Goal: Transaction & Acquisition: Subscribe to service/newsletter

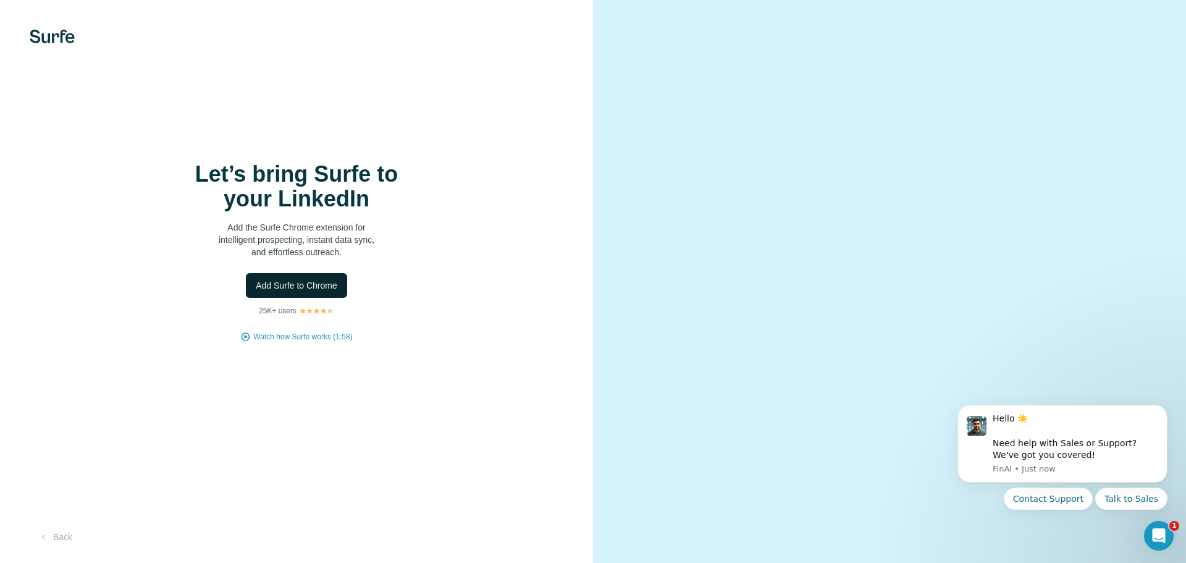
click at [301, 290] on span "Add Surfe to Chrome" at bounding box center [297, 285] width 82 height 12
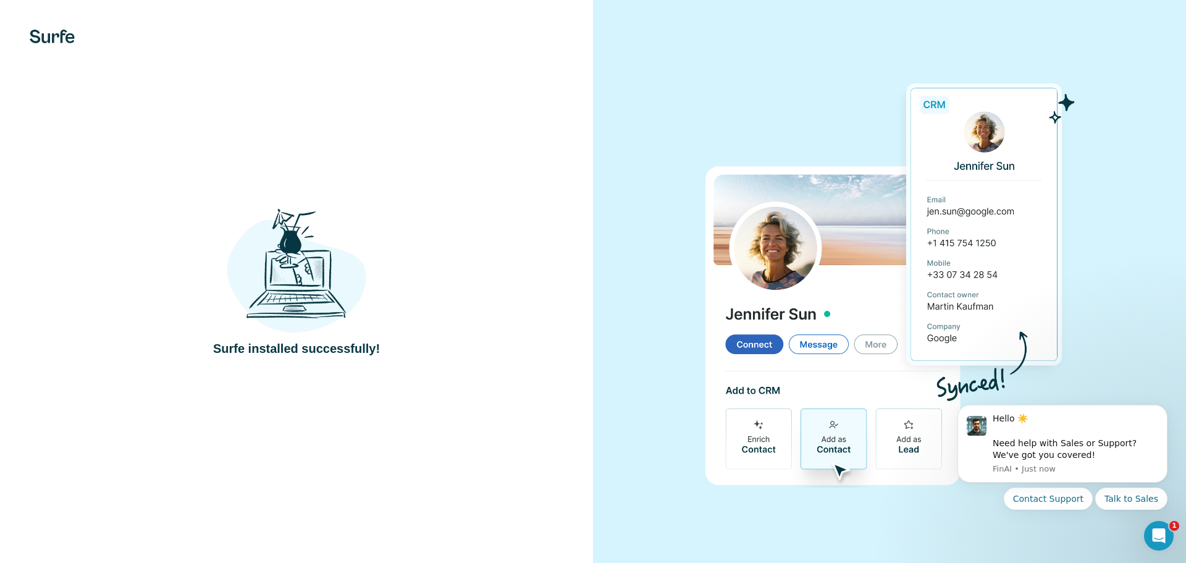
click at [696, 119] on div at bounding box center [889, 281] width 593 height 563
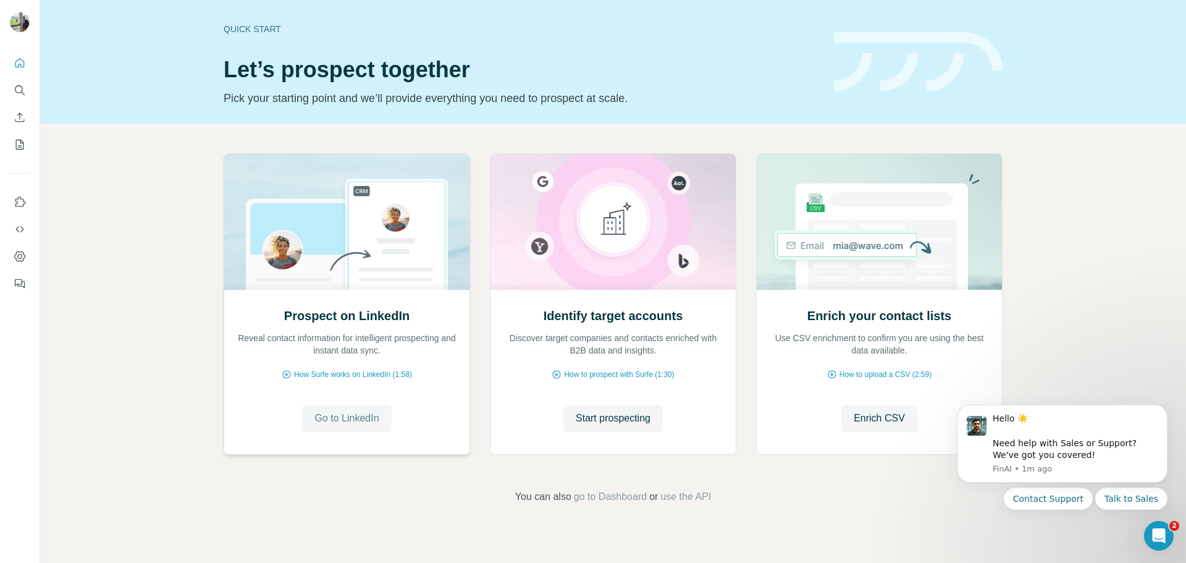
click at [336, 424] on span "Go to LinkedIn" at bounding box center [346, 418] width 64 height 15
